Goal: Information Seeking & Learning: Find specific fact

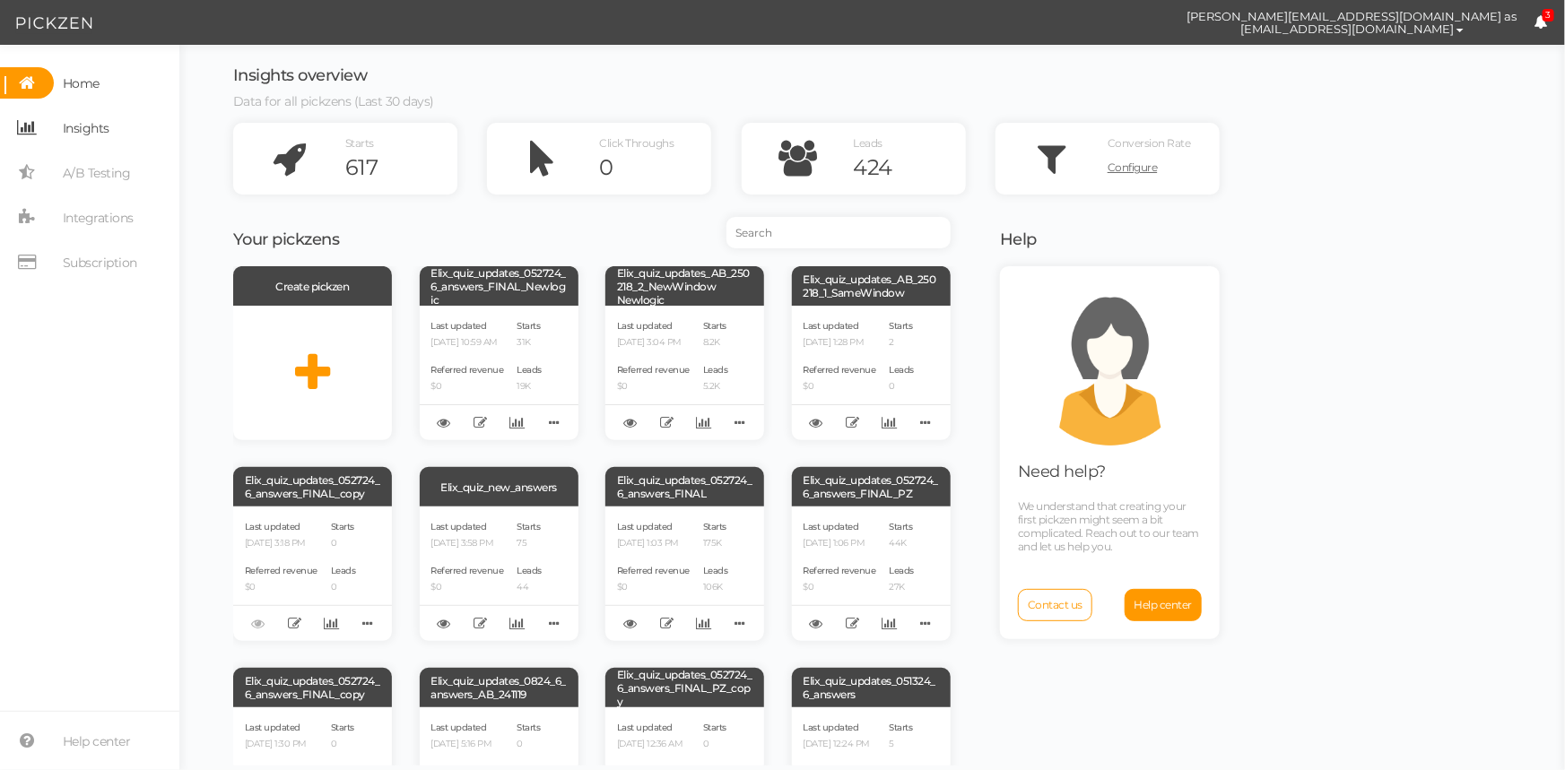
click at [117, 120] on link "Insights" at bounding box center [89, 127] width 179 height 31
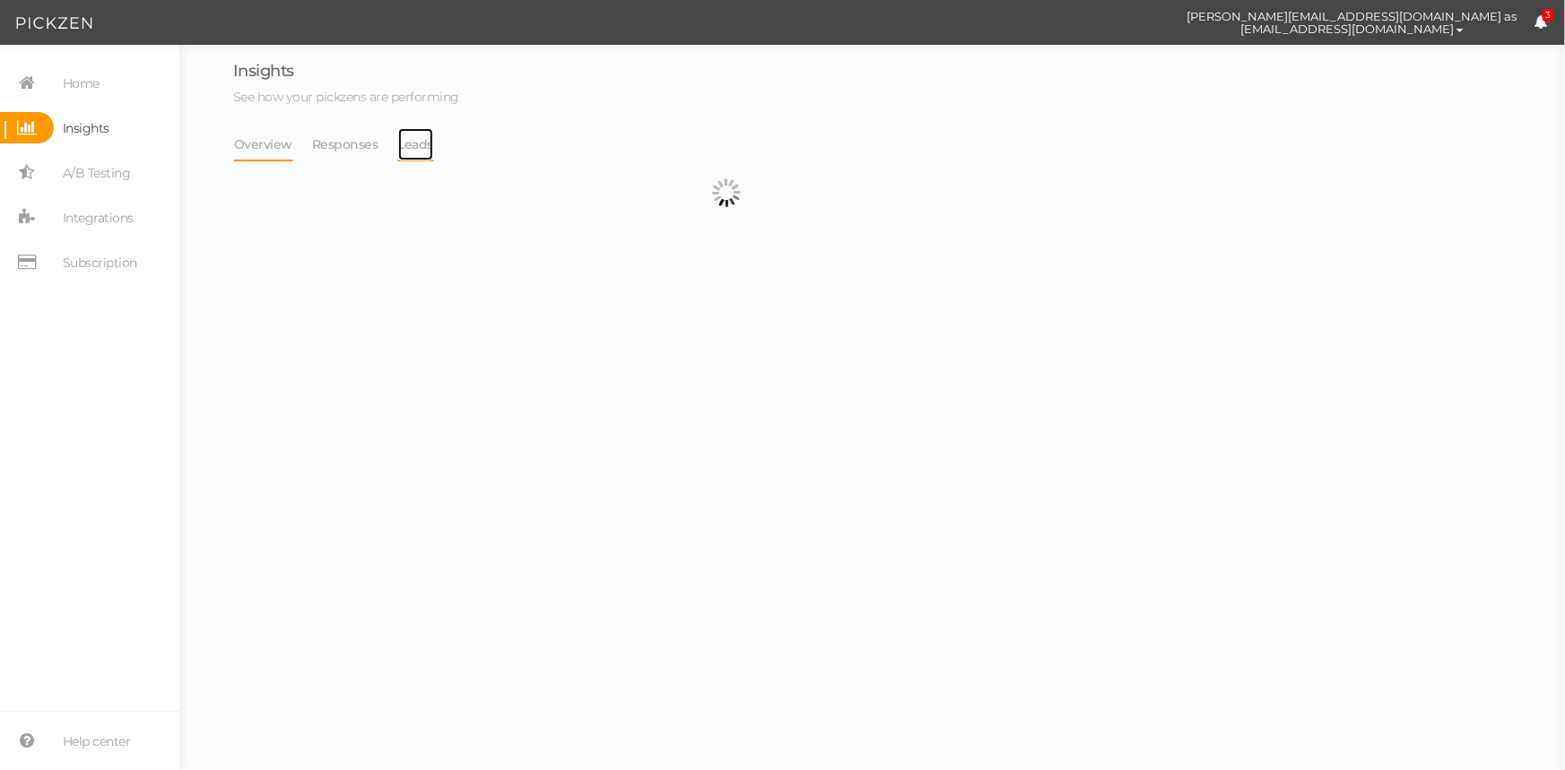
click at [411, 140] on link "Leads" at bounding box center [416, 144] width 38 height 34
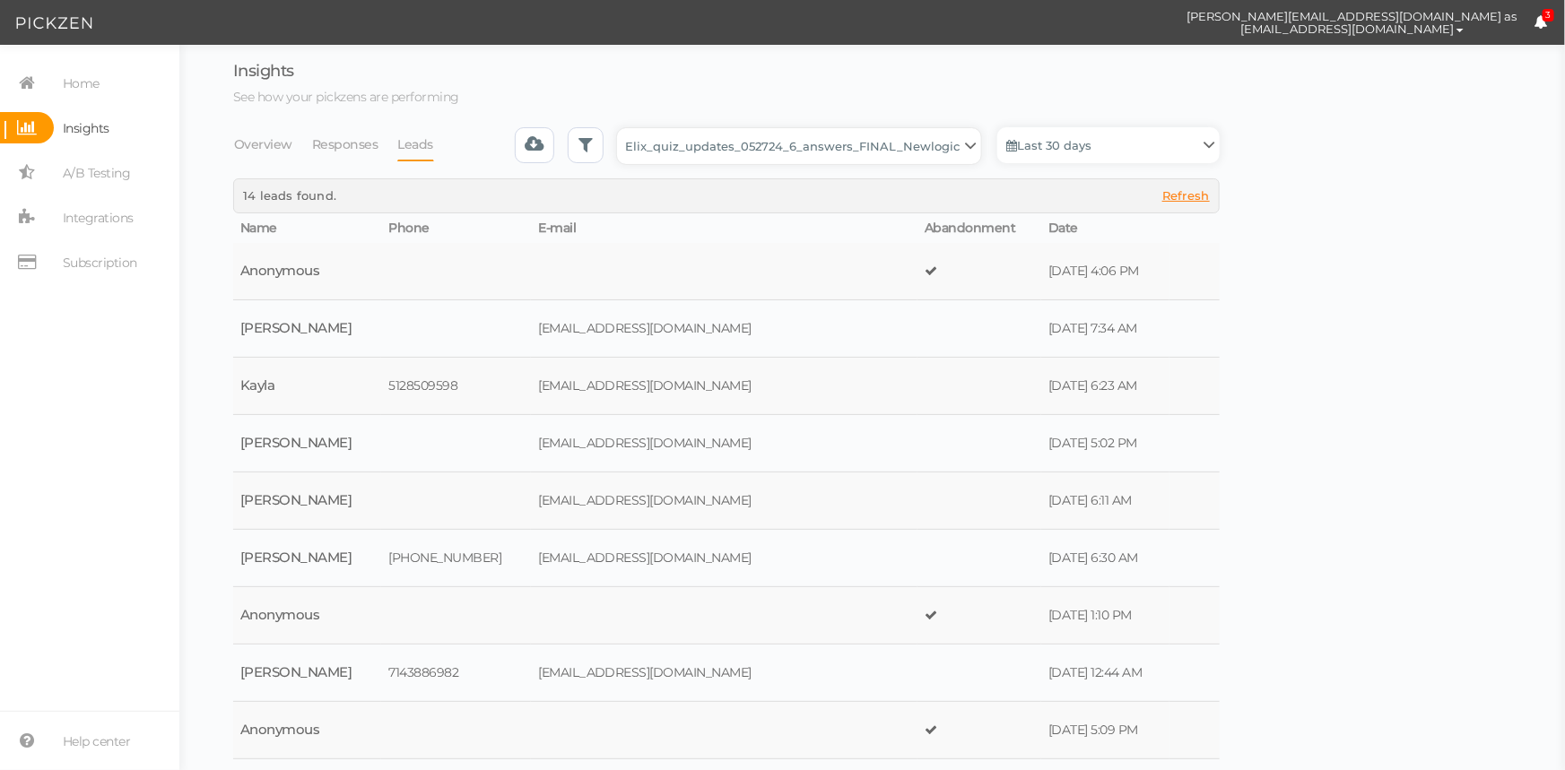
click at [701, 152] on select "Backup_2020010 backup_20200106 Elix Quiz PopUp Elix_quiz Elix_quiz [OLD] Elix_q…" at bounding box center [799, 146] width 364 height 36
select select "4896"
click at [622, 128] on select "Backup_2020010 backup_20200106 Elix Quiz PopUp Elix_quiz Elix_quiz [OLD] Elix_q…" at bounding box center [799, 146] width 364 height 36
select select "4896"
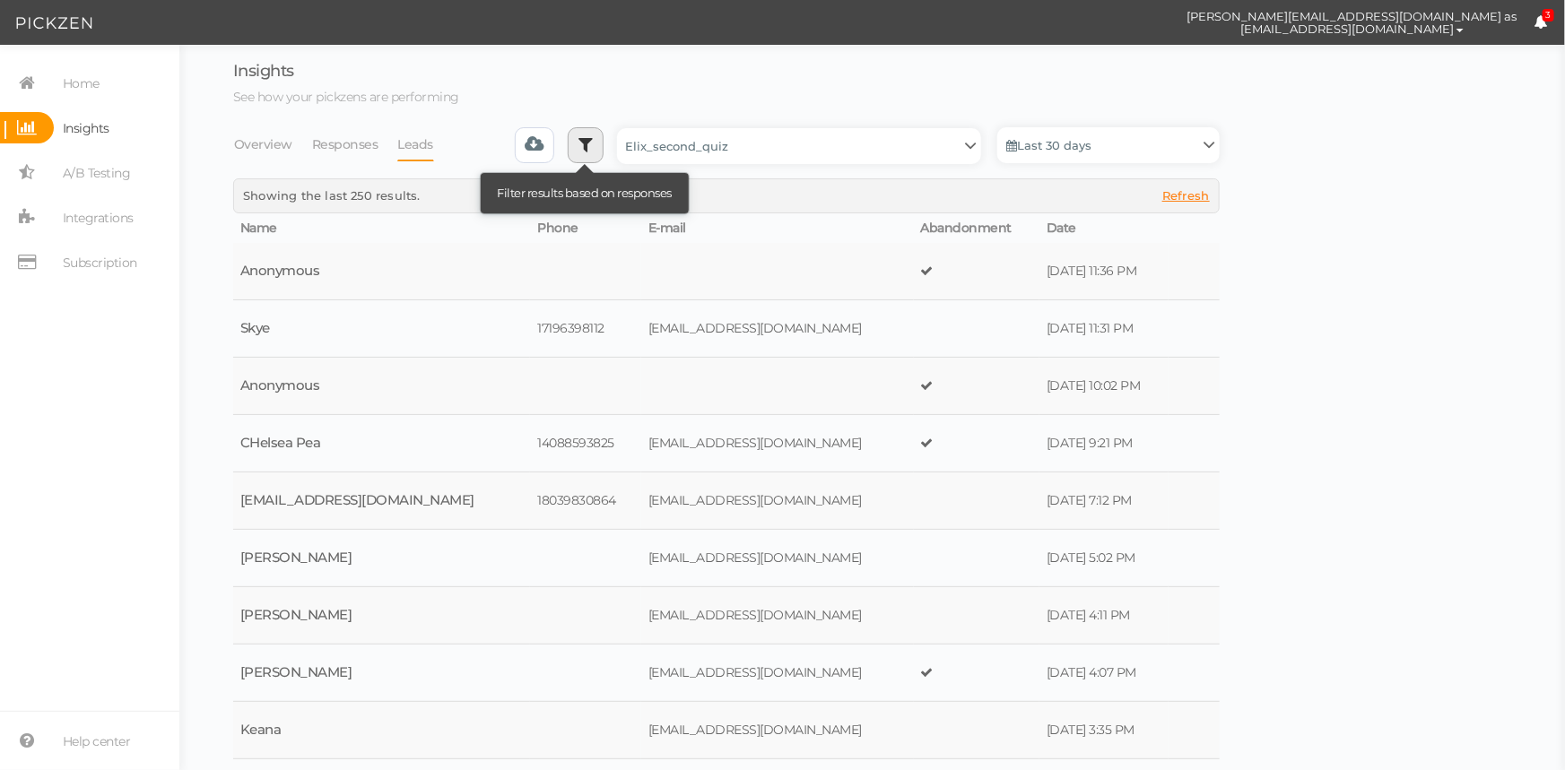
click at [592, 147] on icon at bounding box center [585, 144] width 14 height 18
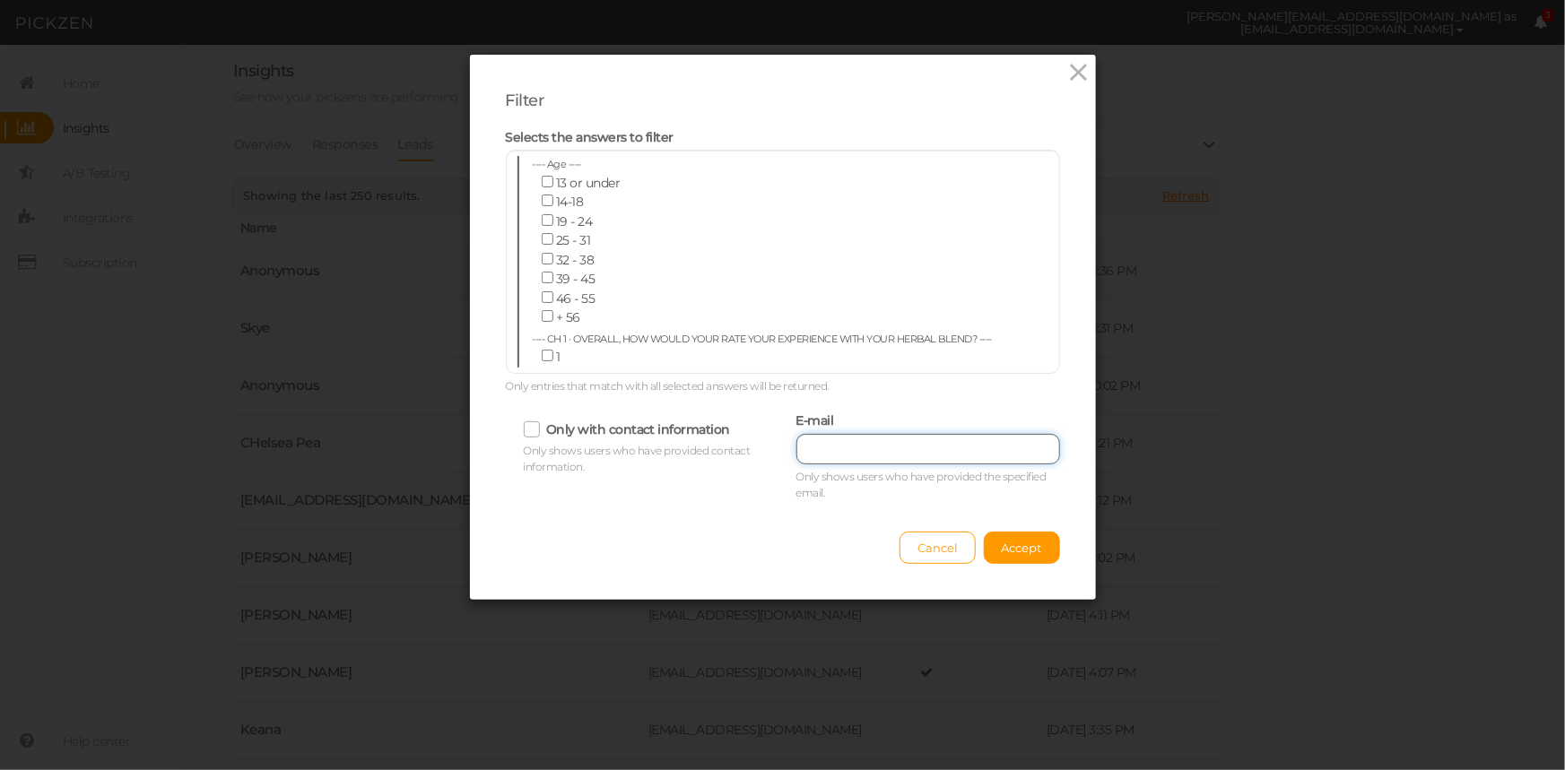
click at [906, 439] on input "text" at bounding box center [928, 449] width 264 height 30
type input "pickzen"
click at [1007, 542] on span "Accept" at bounding box center [1022, 548] width 40 height 14
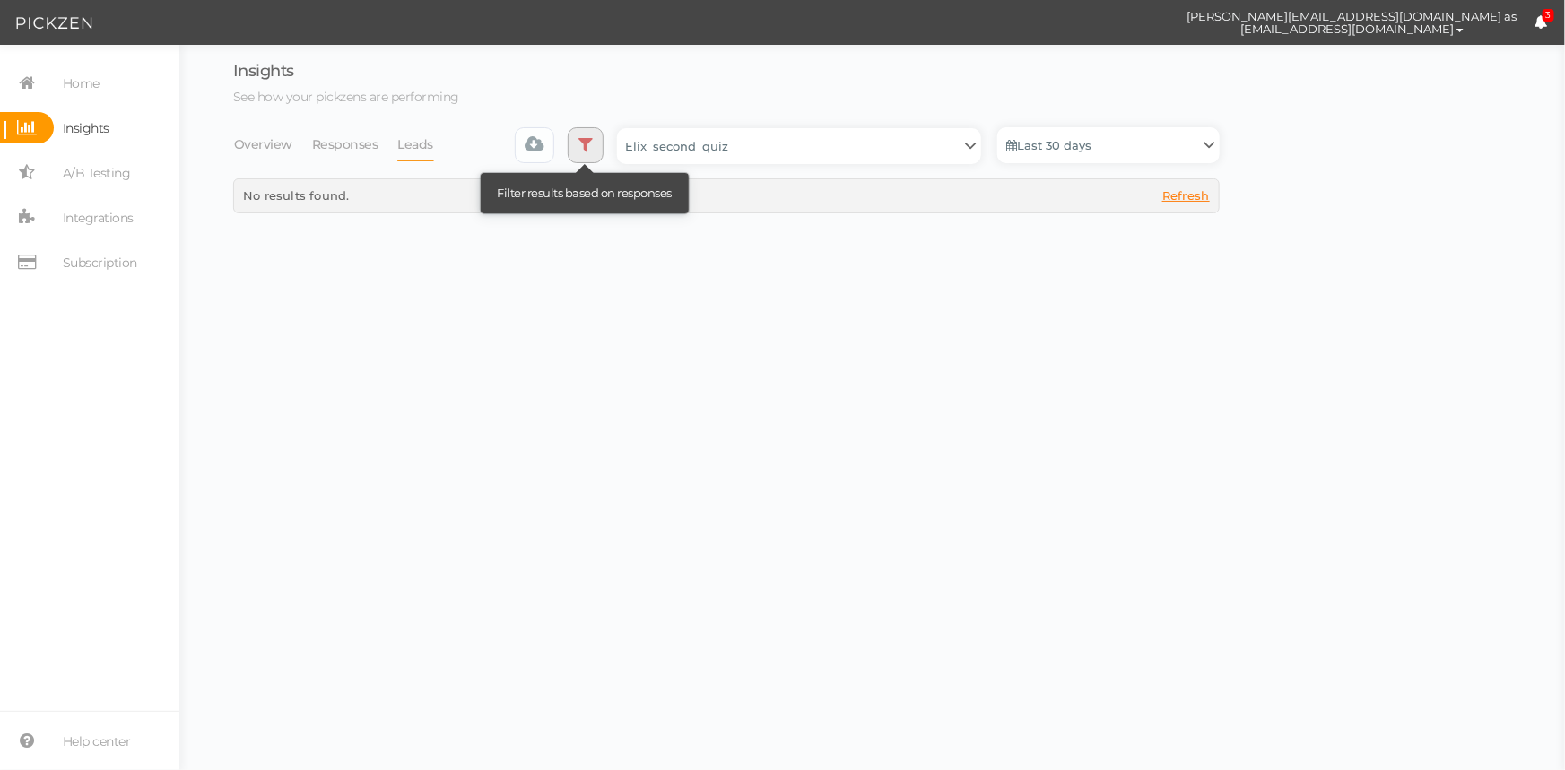
click at [575, 149] on link at bounding box center [586, 145] width 36 height 36
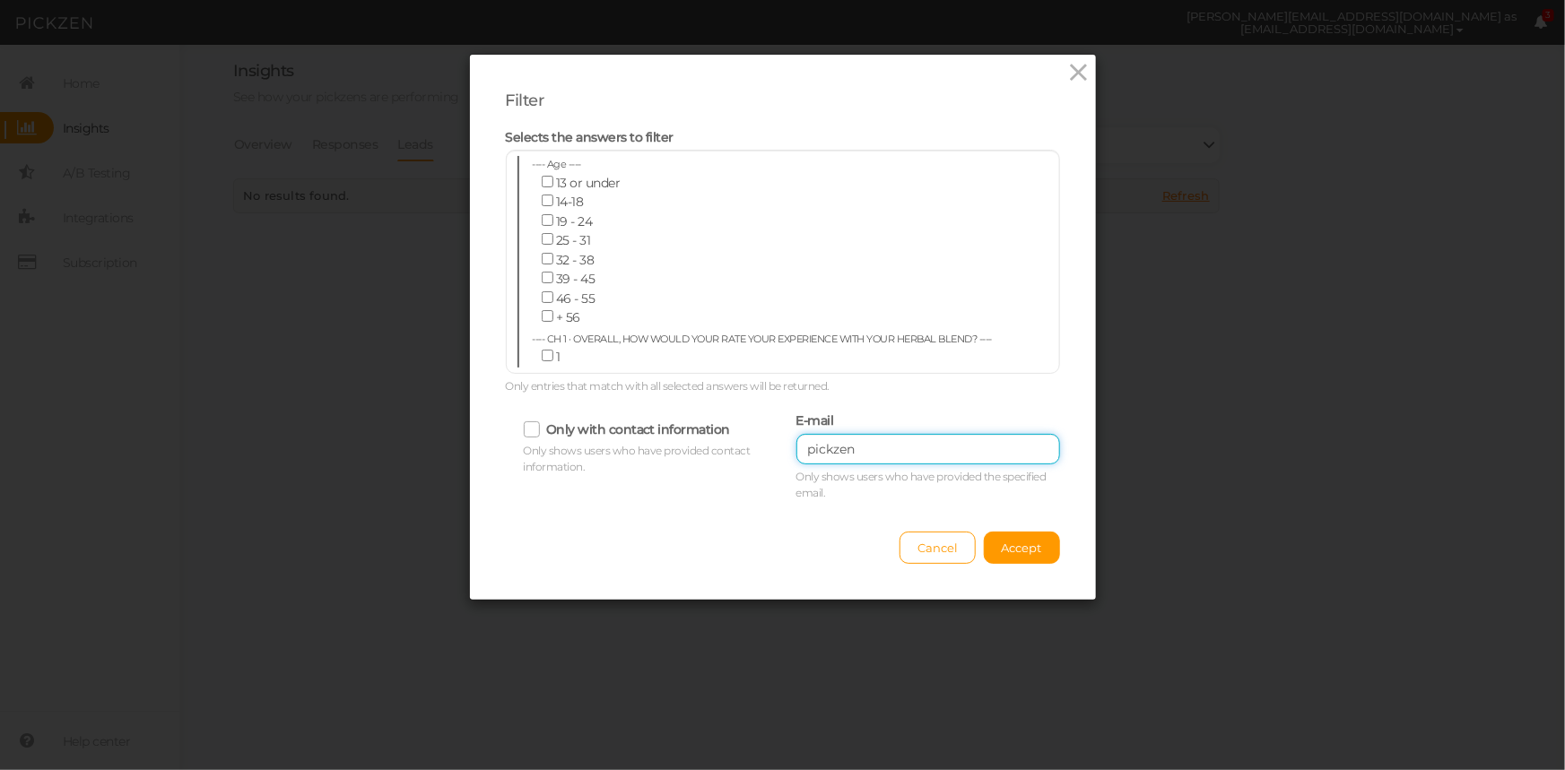
drag, startPoint x: 860, startPoint y: 451, endPoint x: 736, endPoint y: 430, distance: 125.5
click at [735, 434] on div "Only with contact information Only shows users who have provided contact inform…" at bounding box center [782, 454] width 581 height 93
paste input "[EMAIL_ADDRESS][DOMAIN_NAME]"
type input "[EMAIL_ADDRESS][DOMAIN_NAME]"
click at [1018, 535] on button "Accept" at bounding box center [1022, 548] width 76 height 32
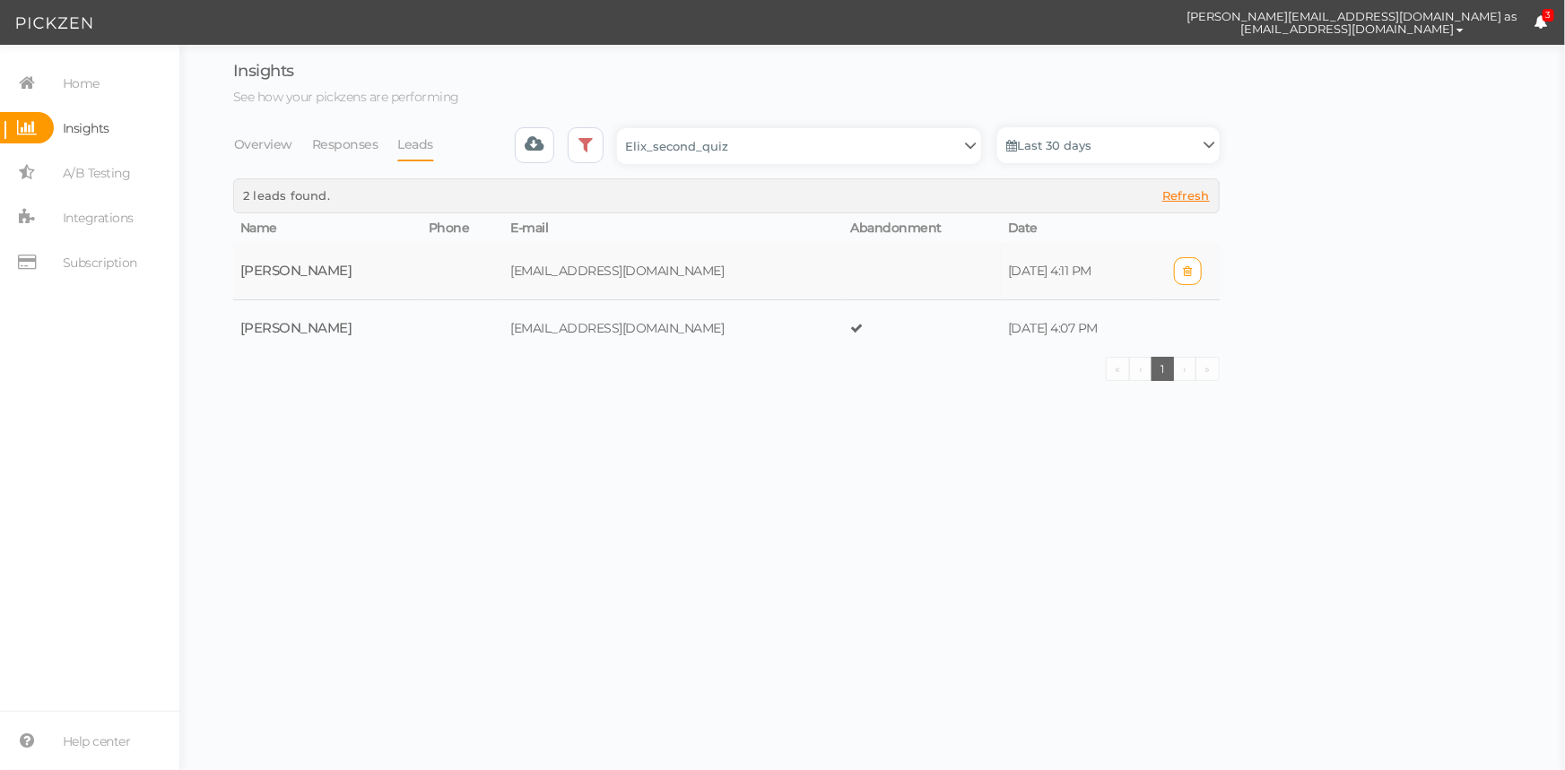
click at [892, 281] on td at bounding box center [922, 271] width 157 height 57
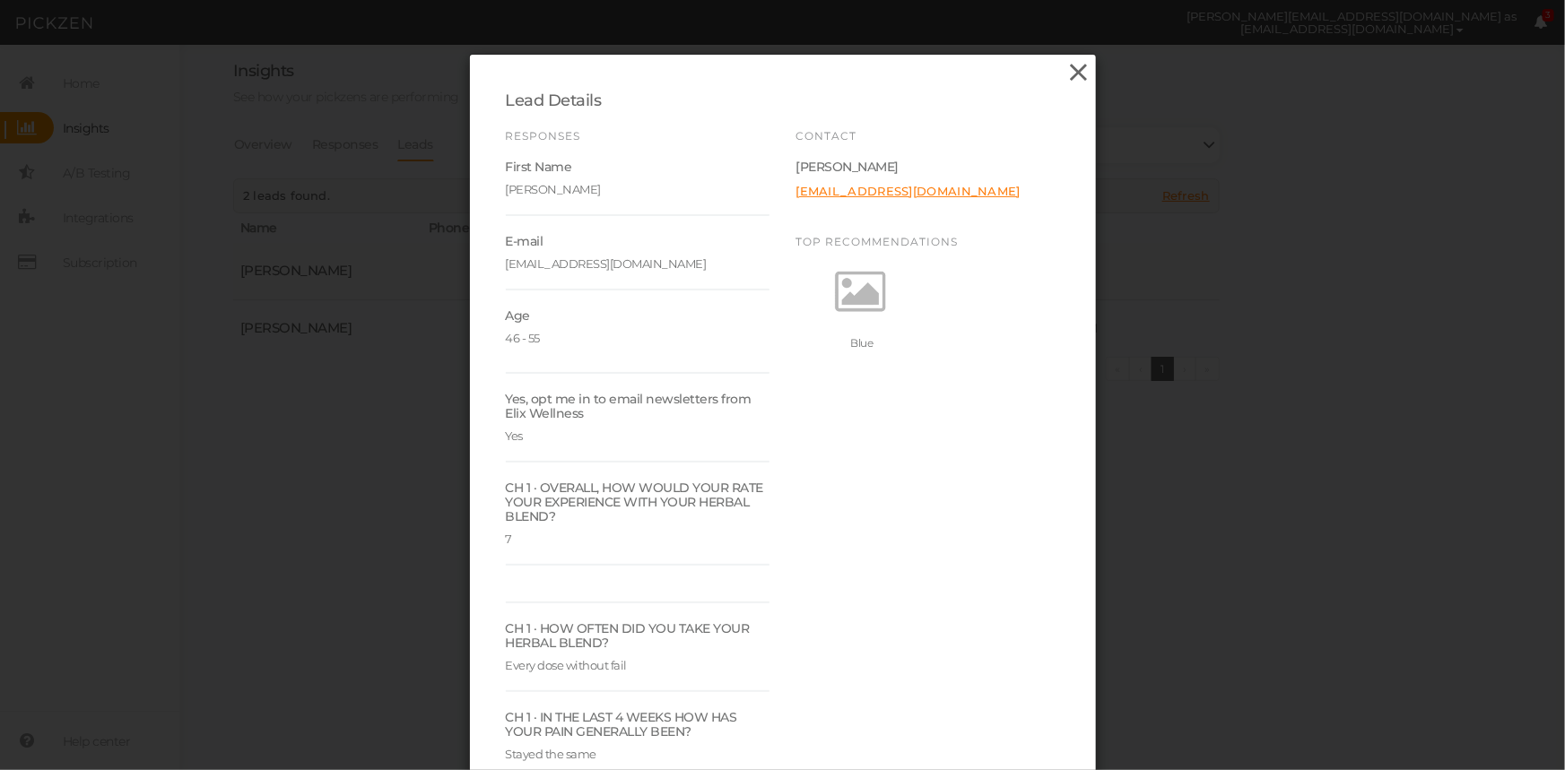
click at [1065, 67] on icon at bounding box center [1078, 72] width 26 height 27
